Goal: Task Accomplishment & Management: Complete application form

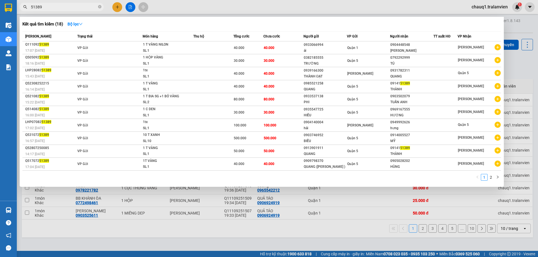
click at [119, 6] on div at bounding box center [269, 128] width 538 height 257
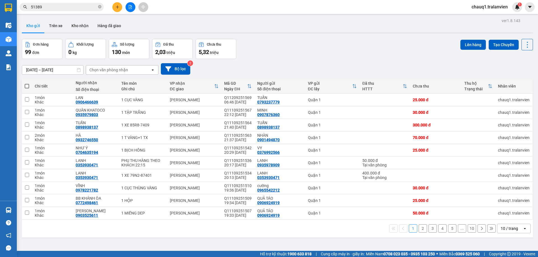
click at [118, 8] on icon "plus" at bounding box center [117, 7] width 4 height 4
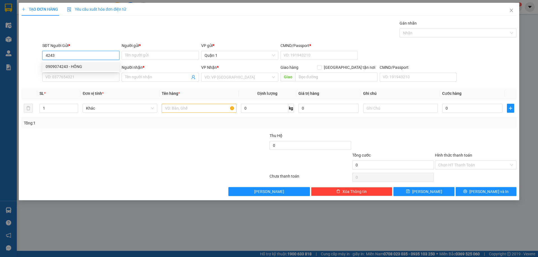
click at [75, 67] on div "0909074243 - HỒNG" at bounding box center [81, 67] width 70 height 6
type input "0909074243"
type input "HỒNG"
type input "024177000215"
type input "0902596050"
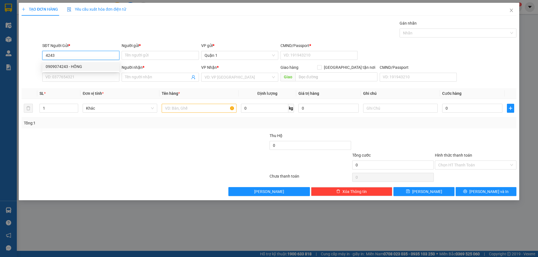
type input "LAN ĐÍNH"
type input "0909074243"
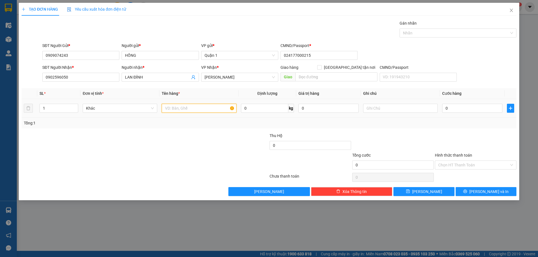
click at [176, 108] on input "text" at bounding box center [199, 108] width 75 height 9
type input "1 CỤC ĐEN"
click at [464, 112] on input "0" at bounding box center [472, 108] width 60 height 9
type input "8"
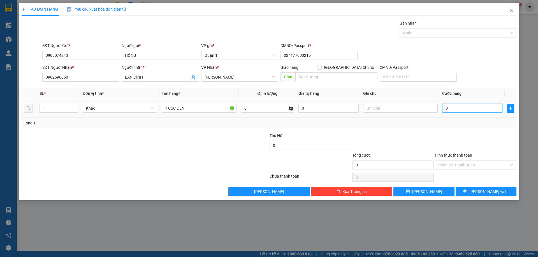
type input "8"
type input "80"
type input "80.000"
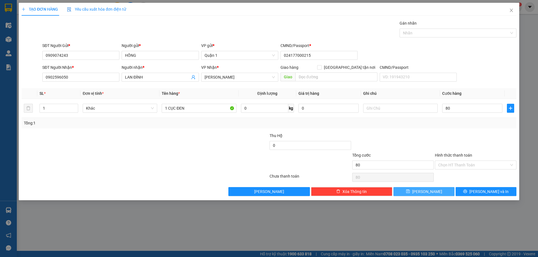
type input "80.000"
click at [449, 192] on button "[PERSON_NAME]" at bounding box center [423, 191] width 61 height 9
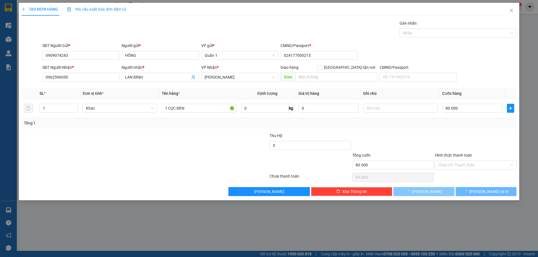
type input "0"
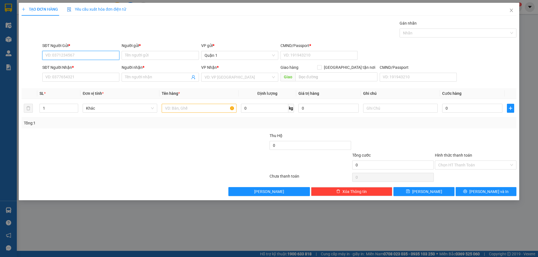
click at [56, 57] on input "SĐT Người Gửi *" at bounding box center [80, 55] width 77 height 9
type input "0908239284"
click at [82, 66] on div "0908239284 - CHÚ LÂN" at bounding box center [81, 67] width 70 height 6
type input "CHÚ LÂN"
type input "1"
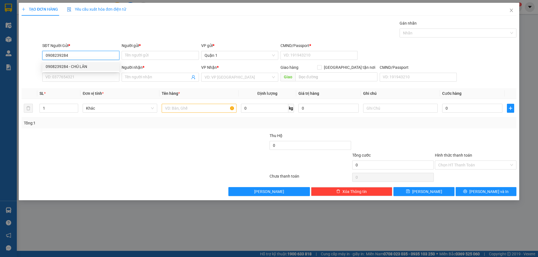
type input "0968240655"
type input "THÀNH"
type input "0908239284"
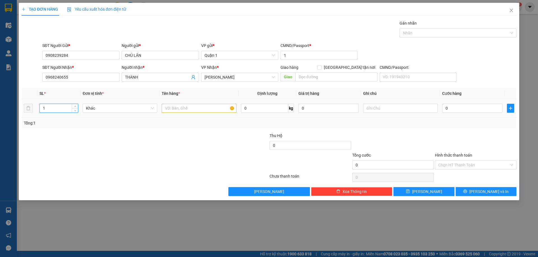
drag, startPoint x: 49, startPoint y: 107, endPoint x: 38, endPoint y: 109, distance: 11.7
click at [40, 110] on input "1" at bounding box center [59, 108] width 38 height 8
type input "2"
click at [200, 109] on input "text" at bounding box center [199, 108] width 75 height 9
type input "1 T VÀNG +1 BAO TRẮNG HỒNG"
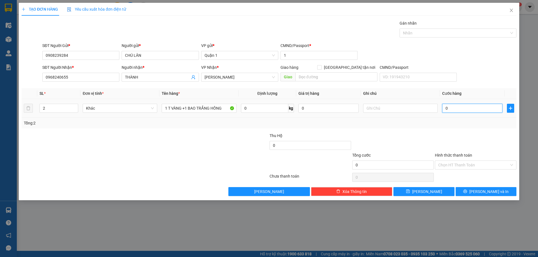
click at [455, 107] on input "0" at bounding box center [472, 108] width 60 height 9
type input "1"
type input "10"
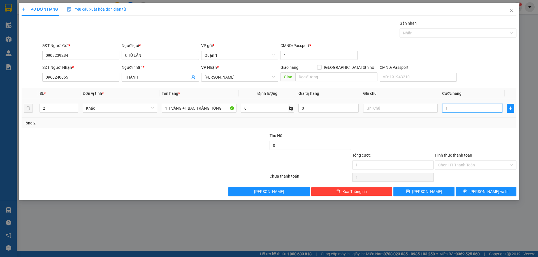
type input "10"
type input "100"
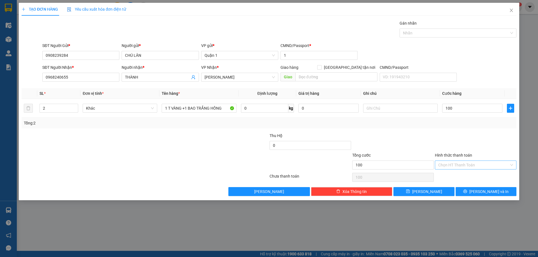
type input "100.000"
click at [455, 162] on input "Hình thức thanh toán" at bounding box center [473, 165] width 71 height 8
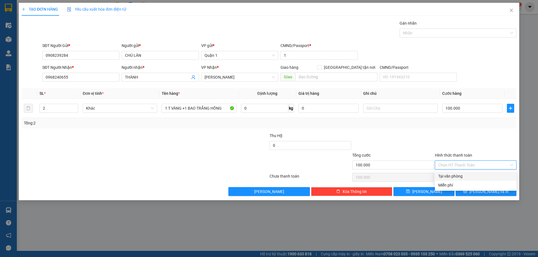
click at [455, 178] on div "Tại văn phòng" at bounding box center [475, 176] width 75 height 6
type input "0"
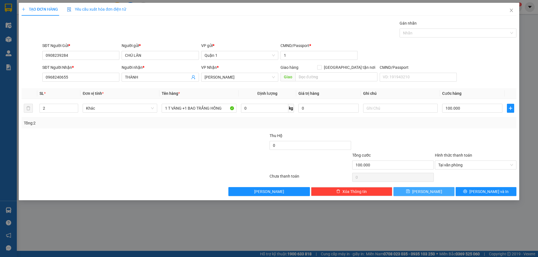
click at [435, 192] on button "[PERSON_NAME]" at bounding box center [423, 191] width 61 height 9
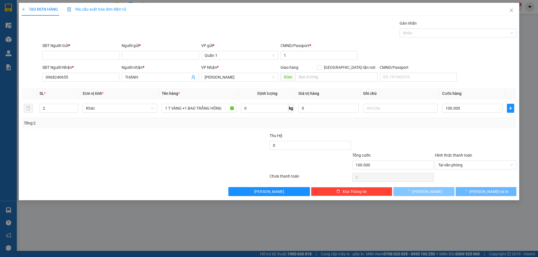
type input "1"
type input "0"
